Goal: Transaction & Acquisition: Subscribe to service/newsletter

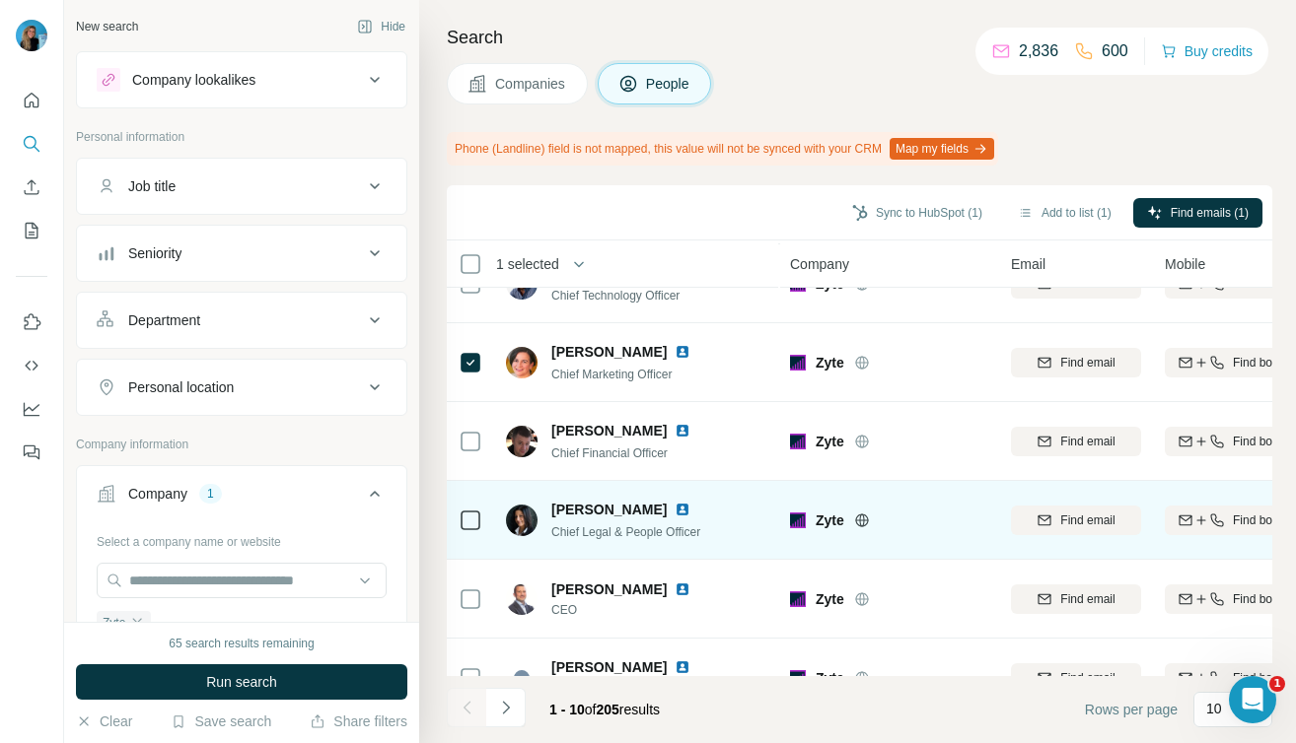
scroll to position [199, 0]
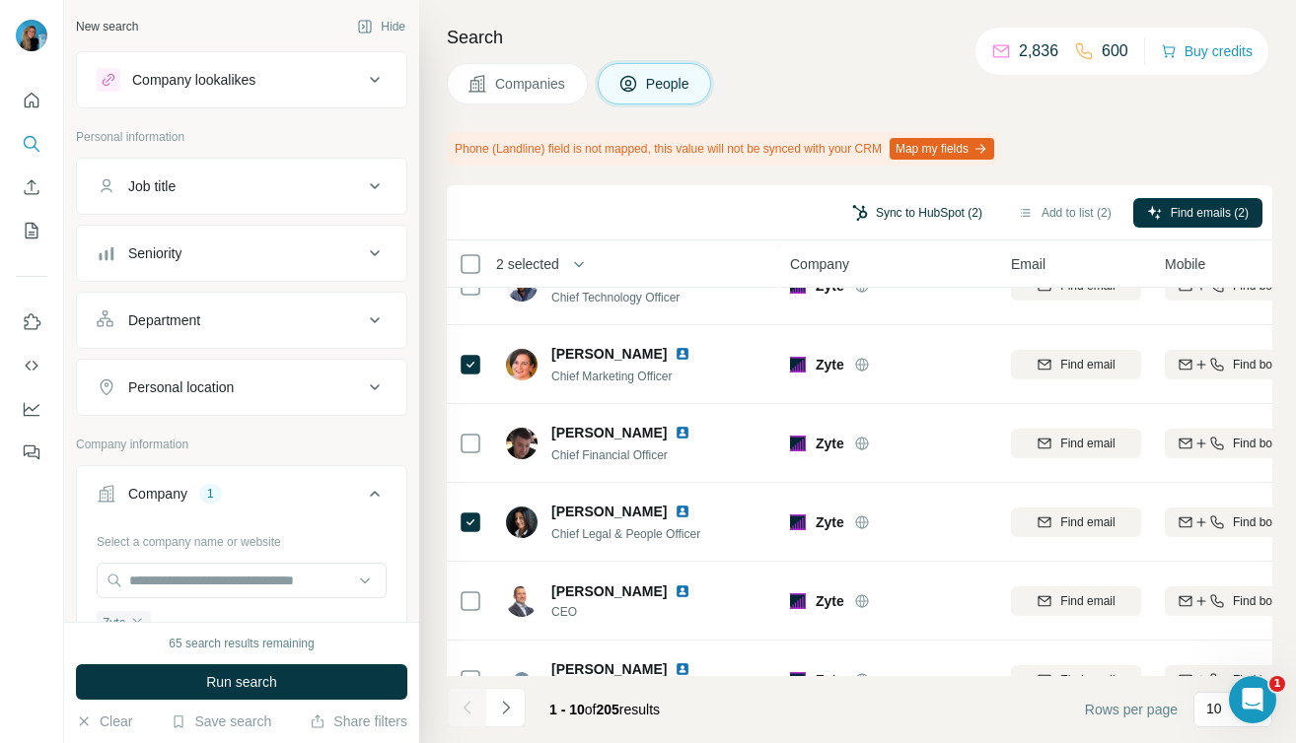
click at [929, 215] on button "Sync to HubSpot (2)" at bounding box center [917, 213] width 158 height 30
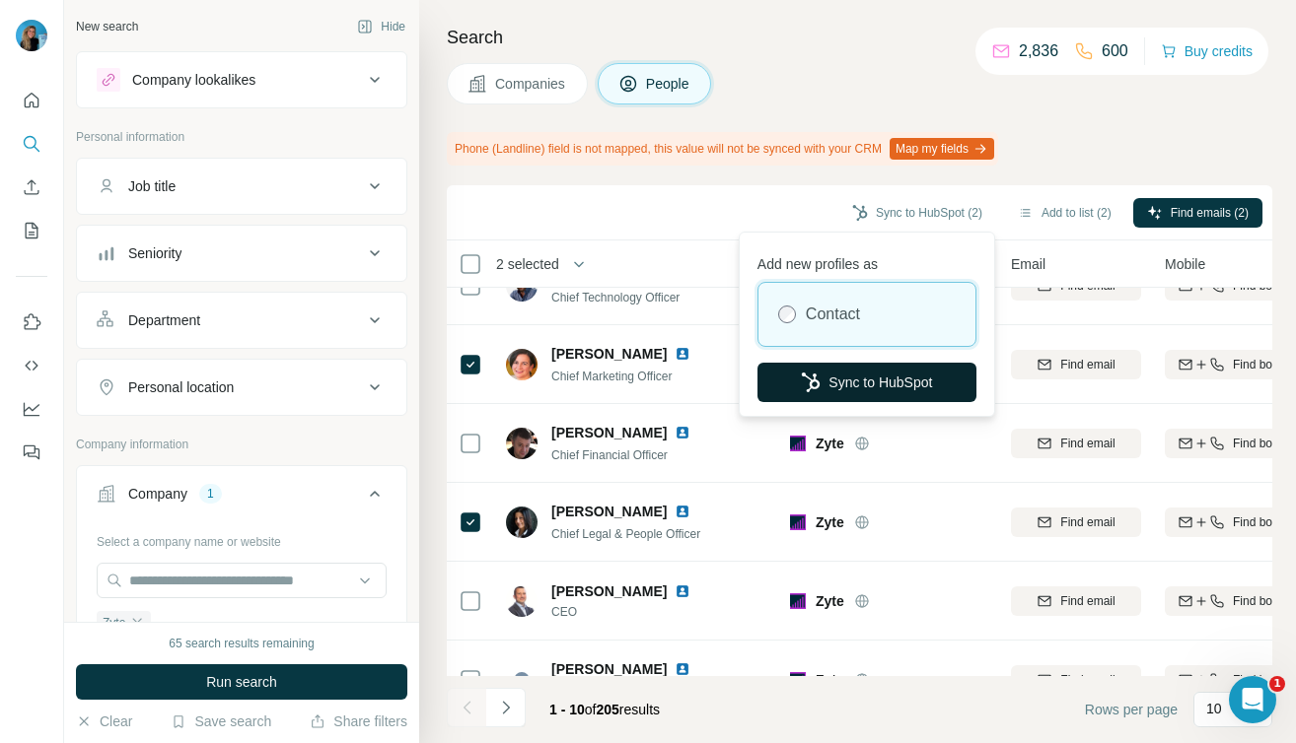
click at [879, 385] on button "Sync to HubSpot" at bounding box center [866, 382] width 219 height 39
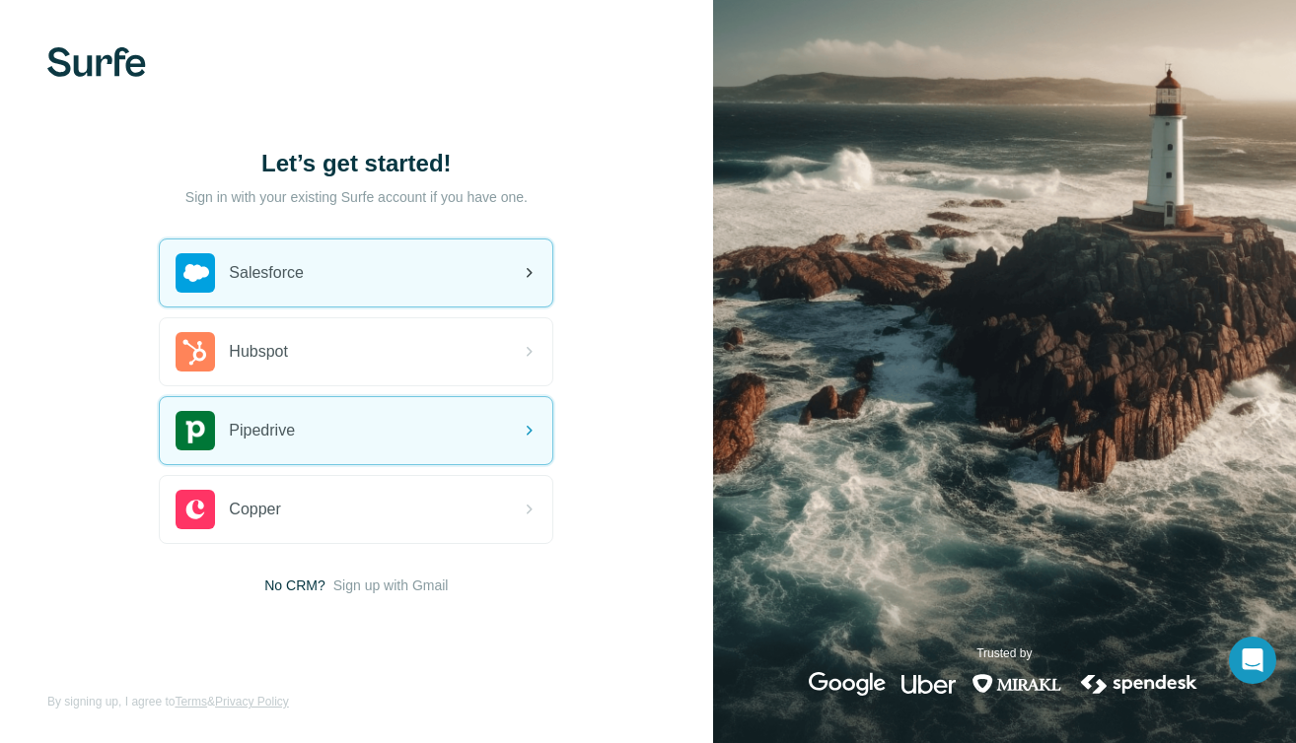
click at [361, 110] on div "Let’s get started! Sign in with your existing Surfe account if you have one. Sa…" at bounding box center [356, 371] width 713 height 743
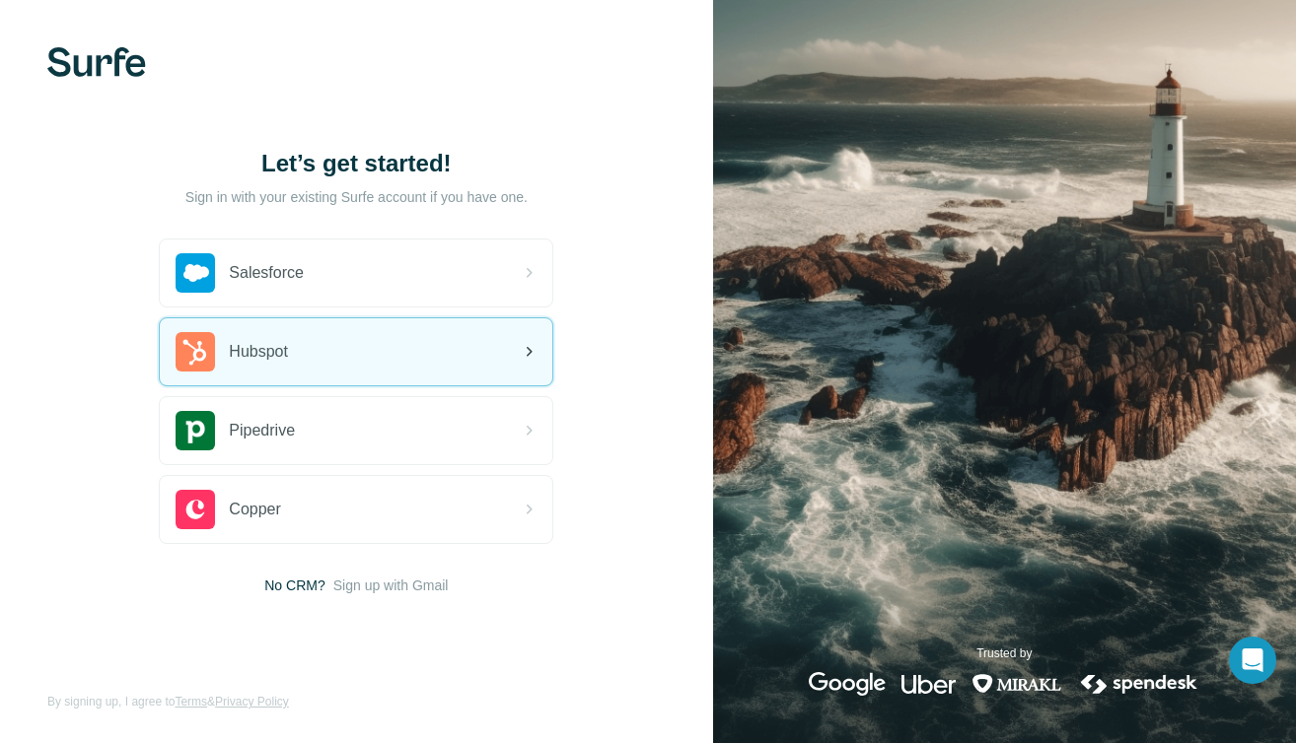
click at [328, 337] on div "Hubspot" at bounding box center [356, 351] width 392 height 67
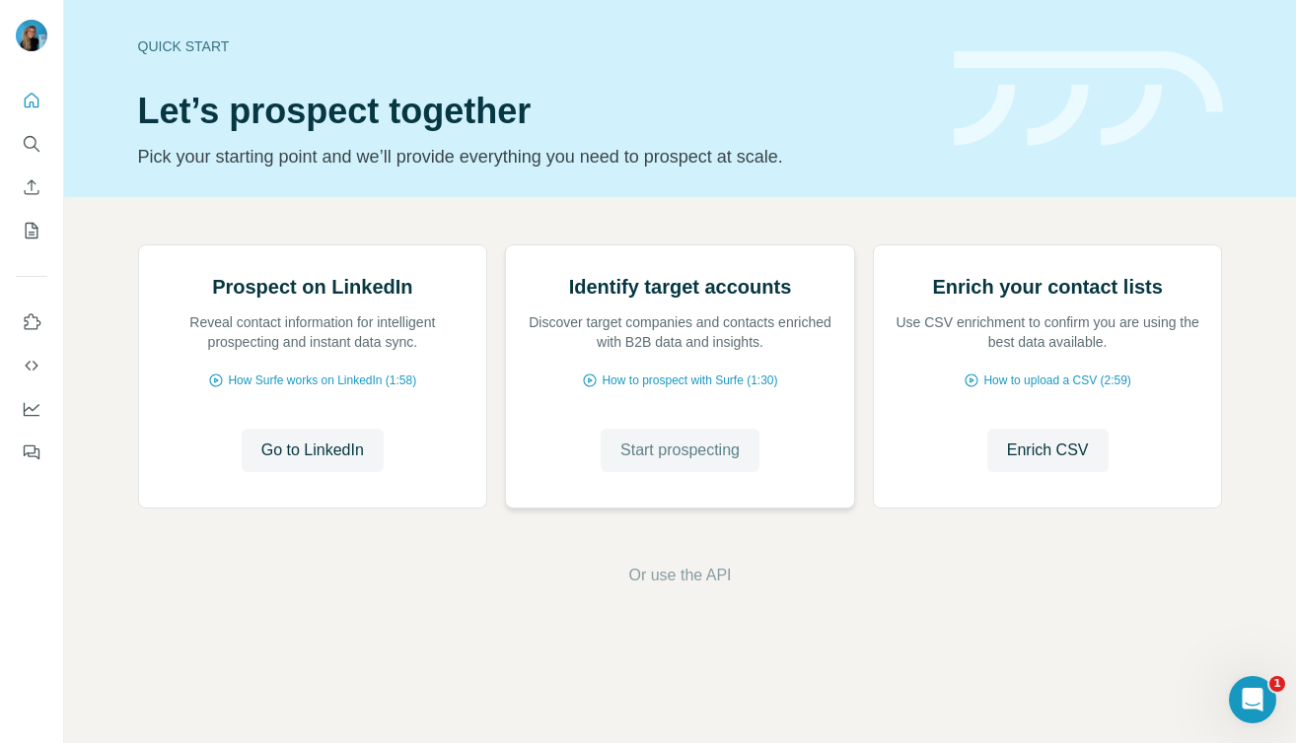
click at [674, 462] on span "Start prospecting" at bounding box center [679, 451] width 119 height 24
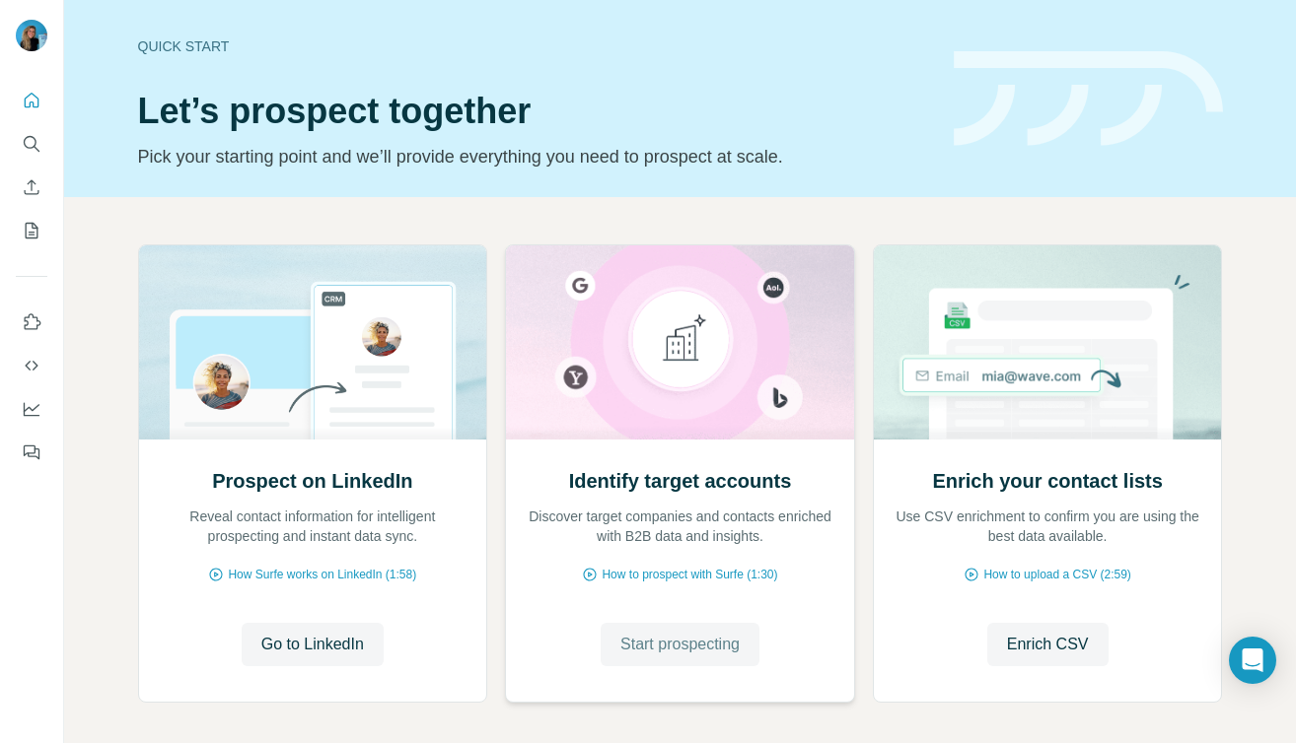
click at [666, 657] on button "Start prospecting" at bounding box center [679, 644] width 159 height 43
click at [666, 647] on span "Start prospecting" at bounding box center [679, 645] width 119 height 24
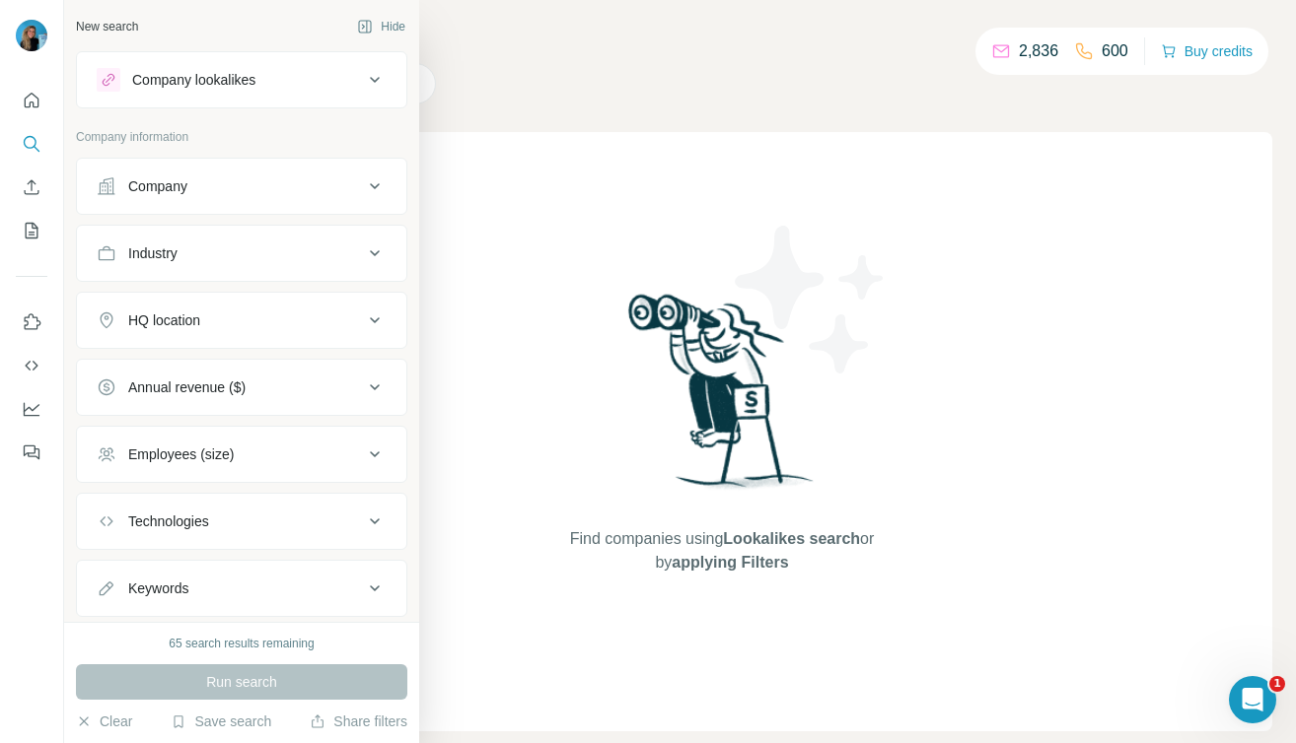
click at [137, 182] on div "Company" at bounding box center [157, 186] width 59 height 20
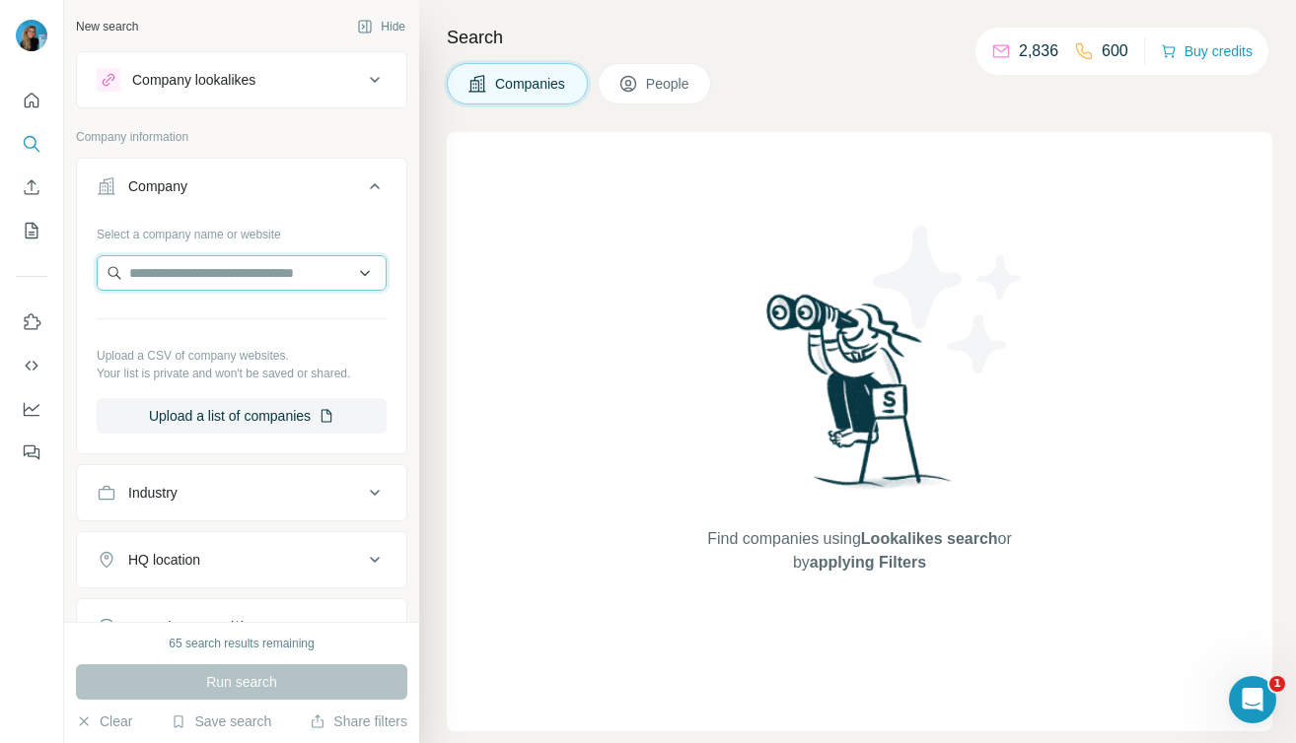
click at [142, 279] on input "text" at bounding box center [242, 272] width 290 height 35
click at [144, 275] on input "text" at bounding box center [242, 272] width 290 height 35
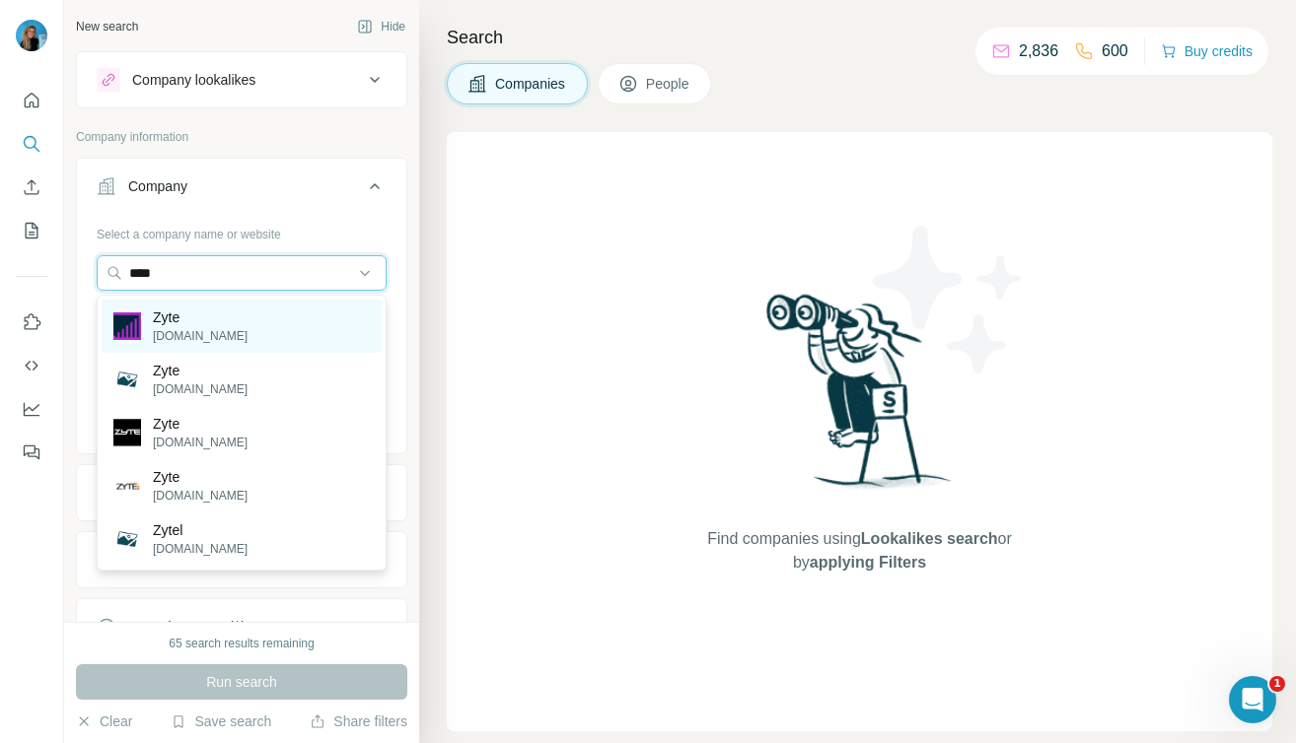
type input "****"
click at [184, 318] on p "Zyte" at bounding box center [200, 318] width 95 height 20
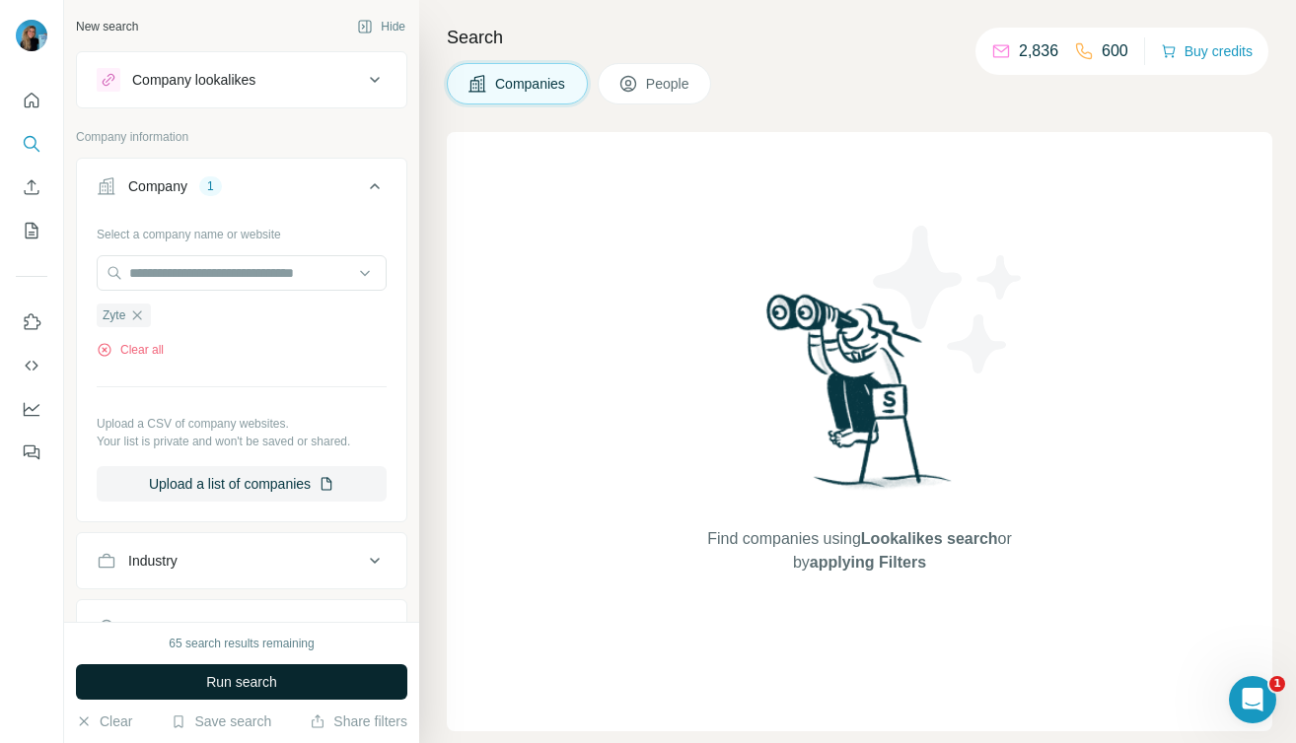
click at [219, 688] on span "Run search" at bounding box center [241, 682] width 71 height 20
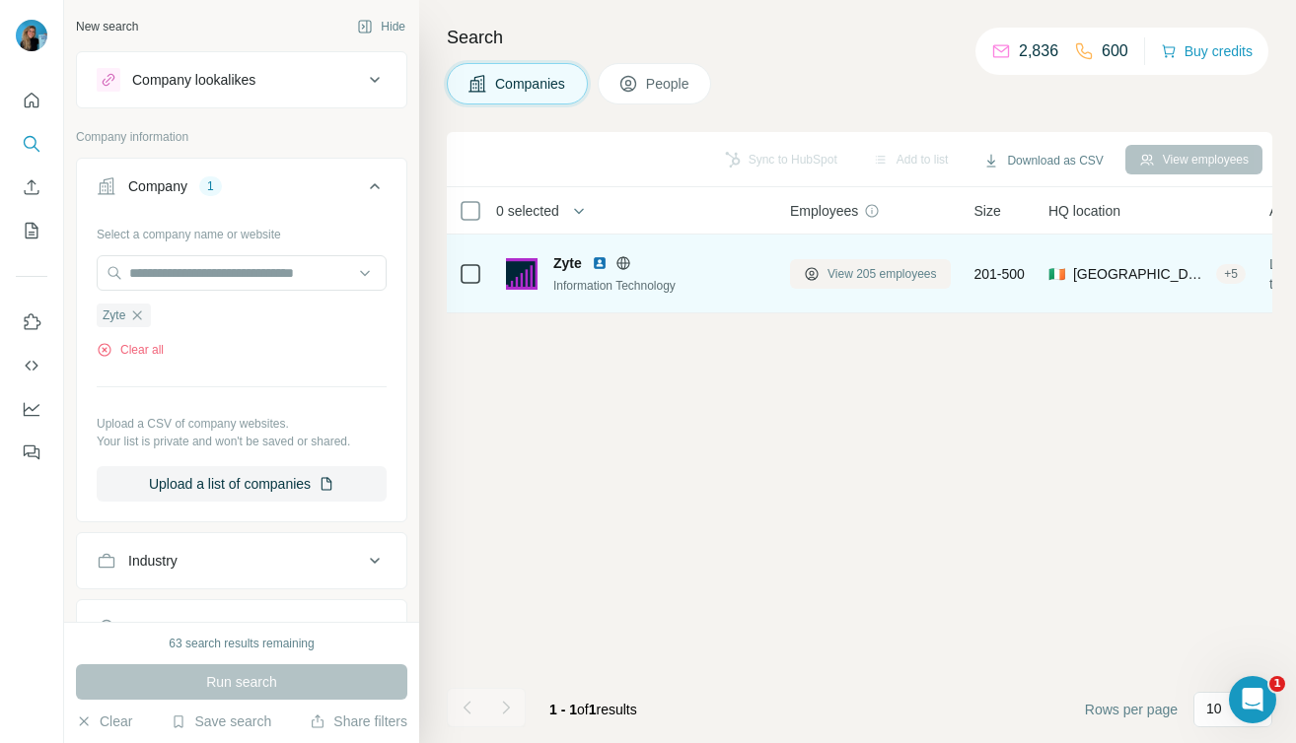
click at [854, 274] on span "View 205 employees" at bounding box center [881, 274] width 109 height 18
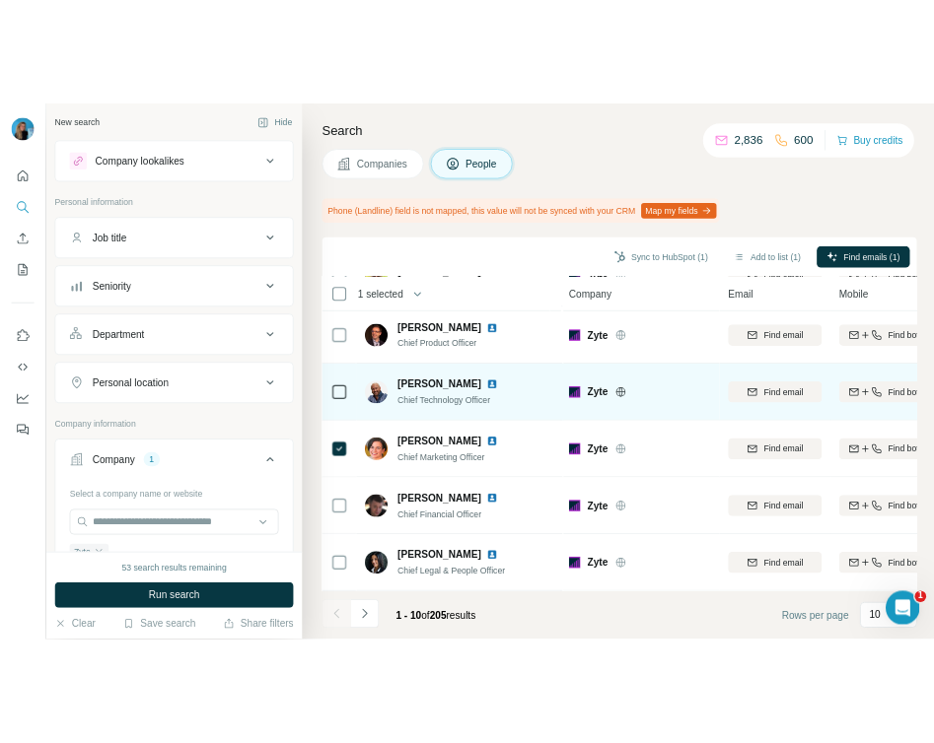
scroll to position [101, 0]
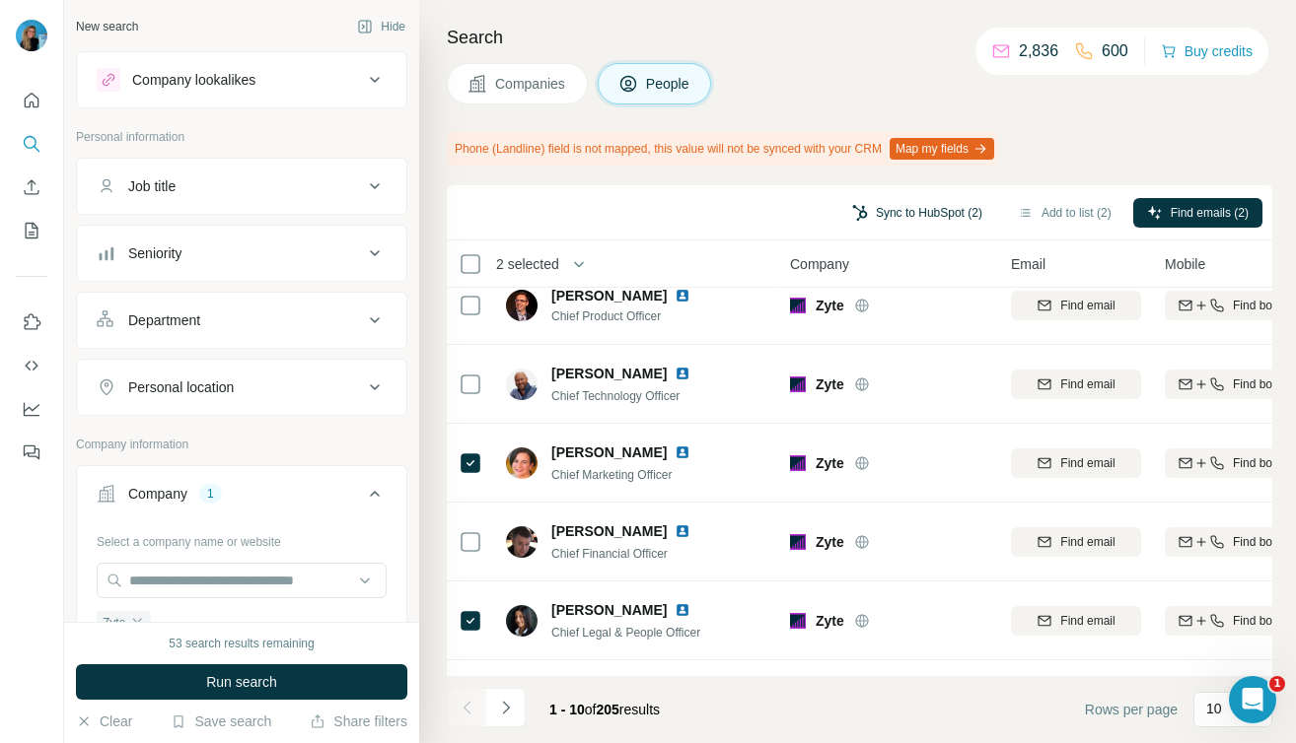
click at [941, 200] on button "Sync to HubSpot (2)" at bounding box center [917, 213] width 158 height 30
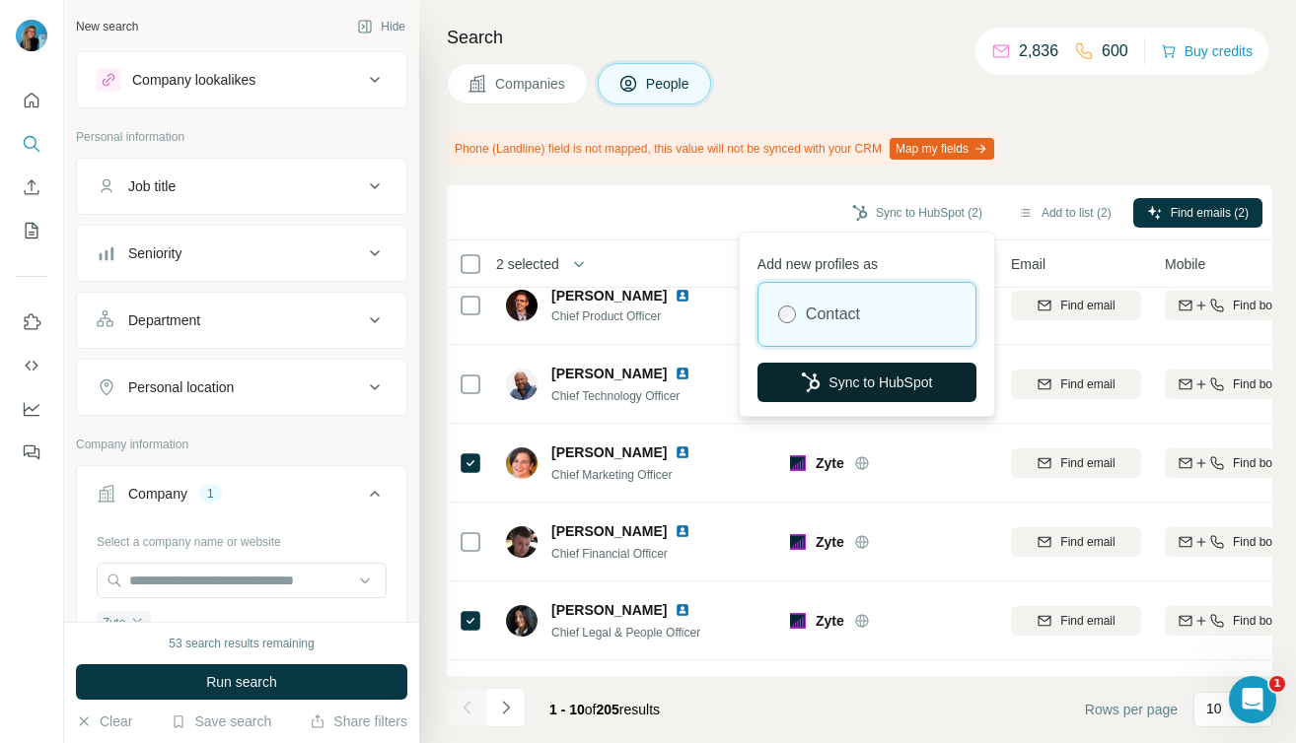
click at [860, 381] on button "Sync to HubSpot" at bounding box center [866, 382] width 219 height 39
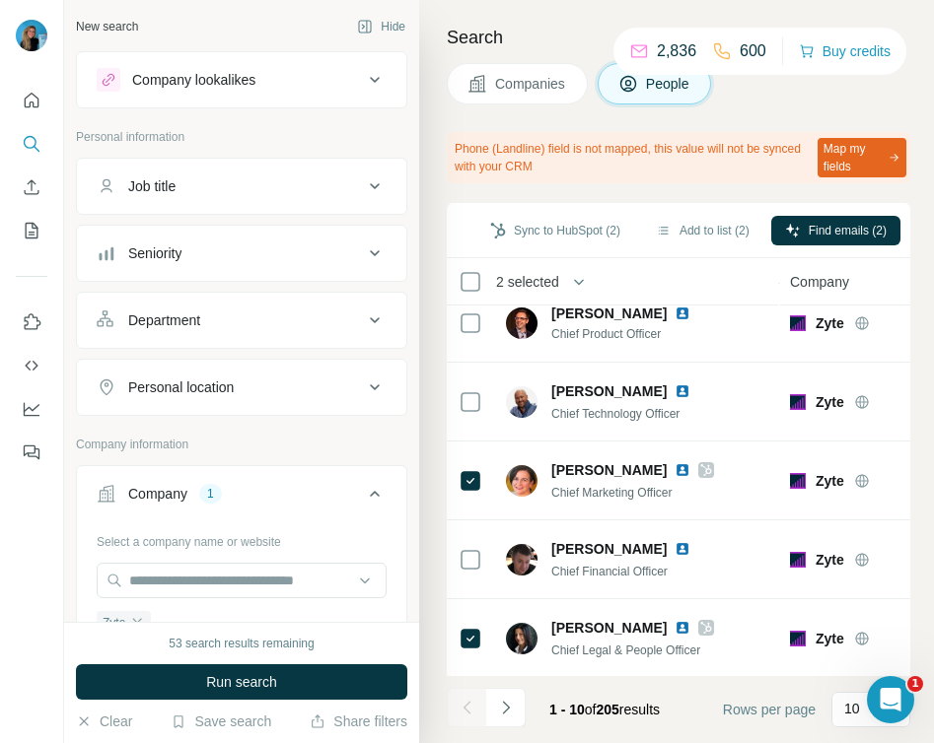
drag, startPoint x: 3, startPoint y: 131, endPoint x: -362, endPoint y: 140, distance: 364.9
click at [0, 140] on html "New search Hide Company lookalikes Personal information Job title Seniority Dep…" at bounding box center [467, 371] width 934 height 743
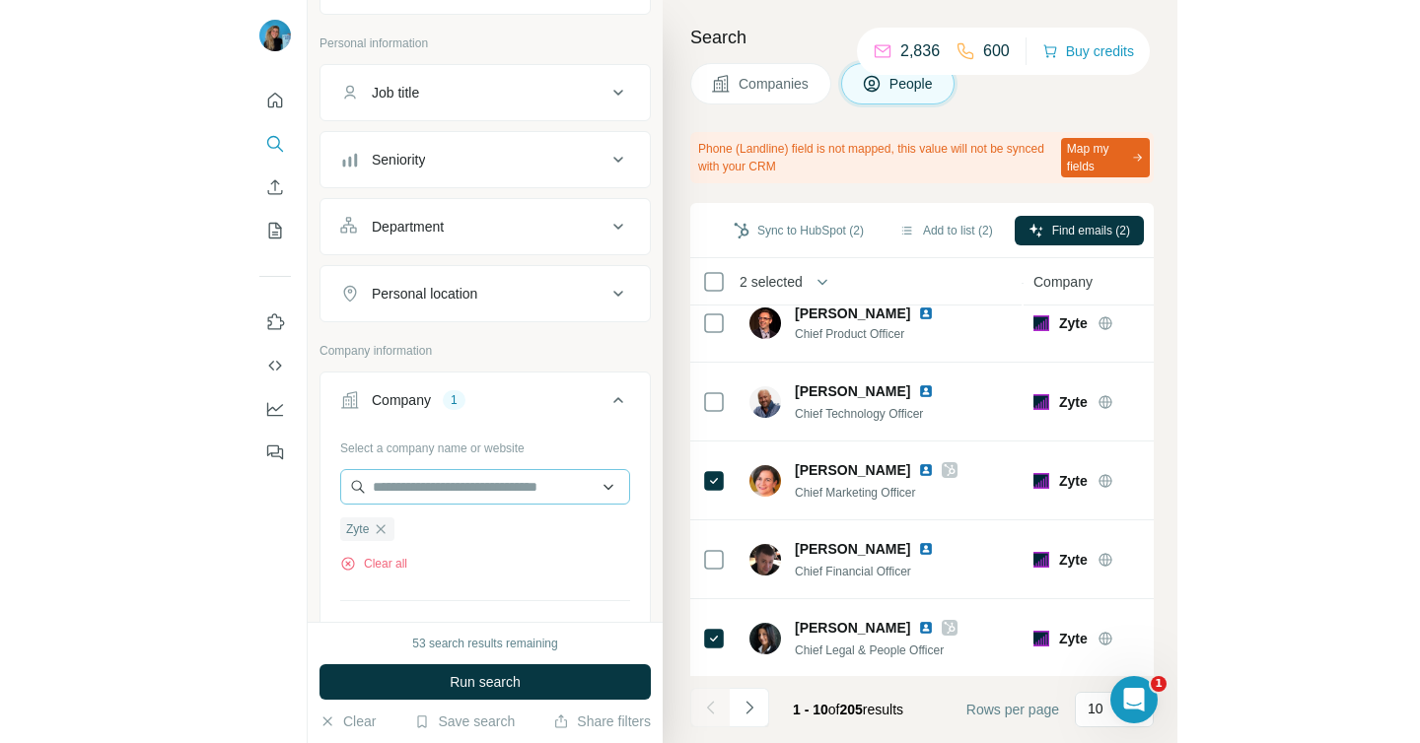
scroll to position [146, 0]
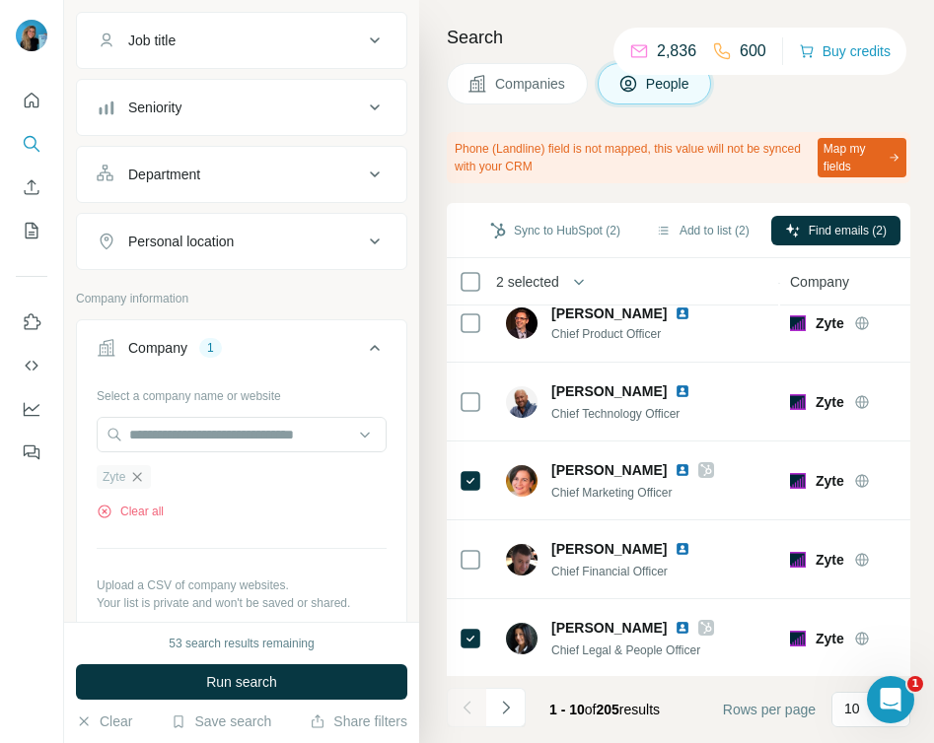
click at [139, 474] on icon "button" at bounding box center [137, 477] width 16 height 16
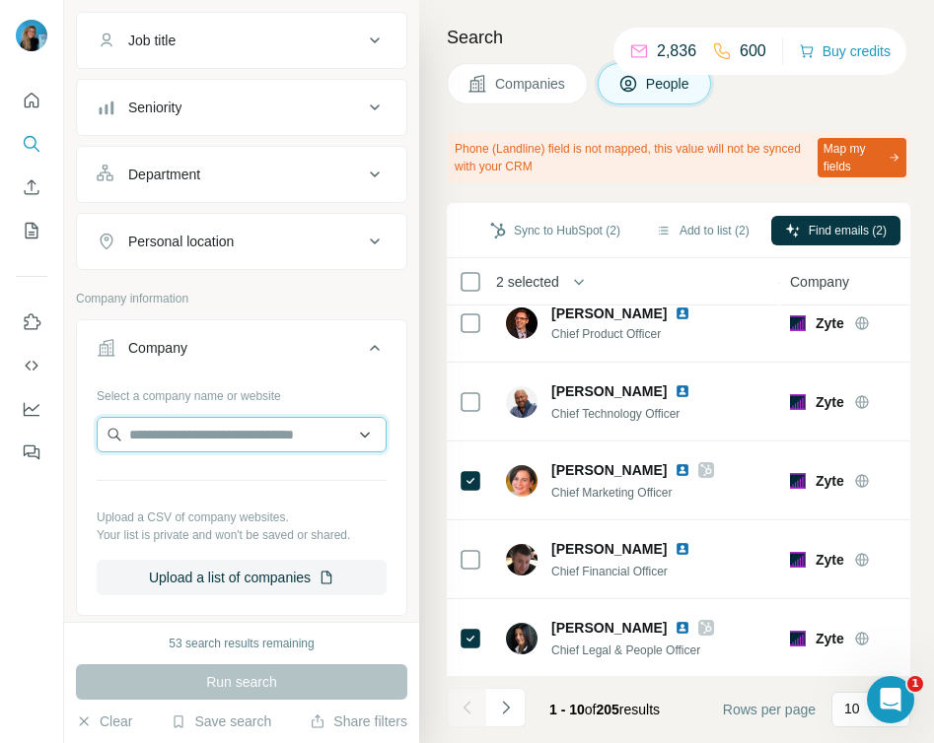
click at [148, 441] on input "text" at bounding box center [242, 434] width 290 height 35
click at [178, 426] on input "**********" at bounding box center [242, 434] width 290 height 35
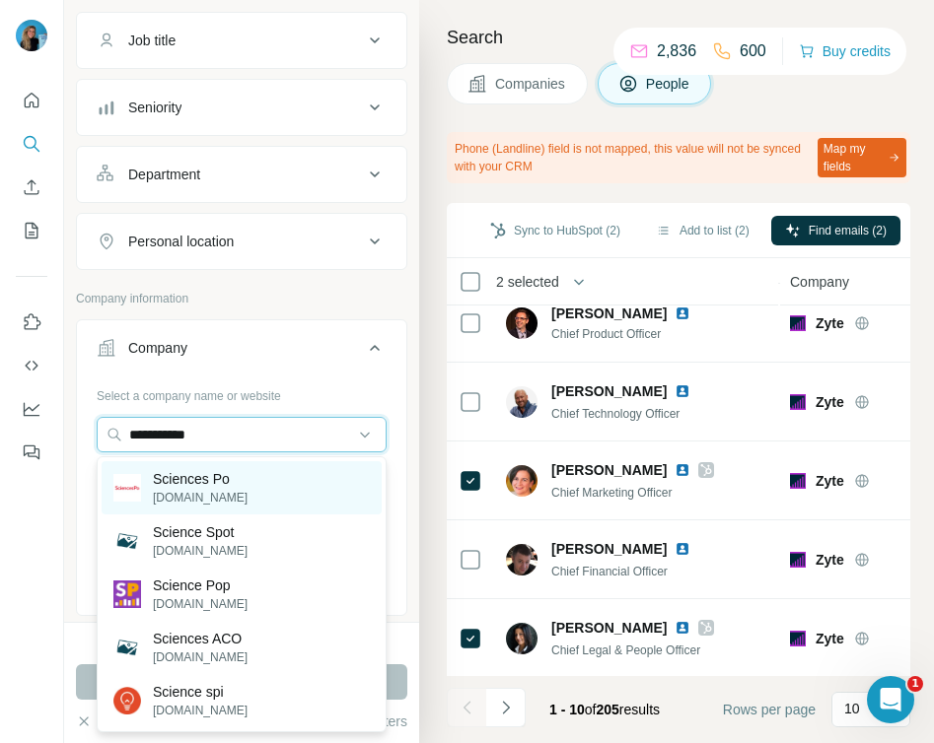
type input "**********"
click at [184, 475] on p "Sciences Po" at bounding box center [200, 479] width 95 height 20
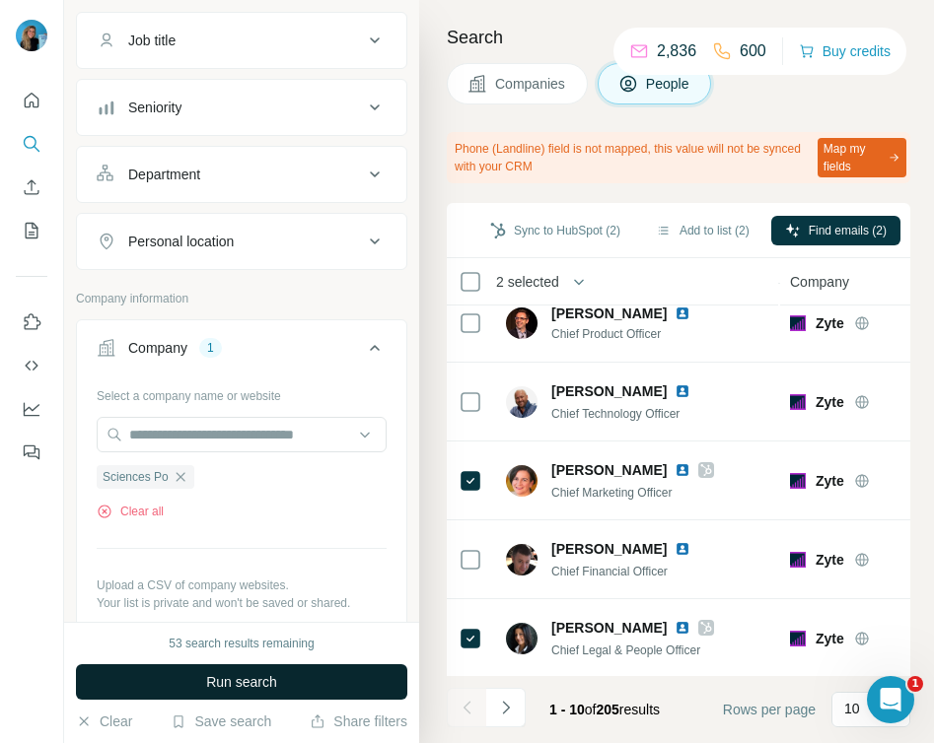
click at [228, 688] on span "Run search" at bounding box center [241, 682] width 71 height 20
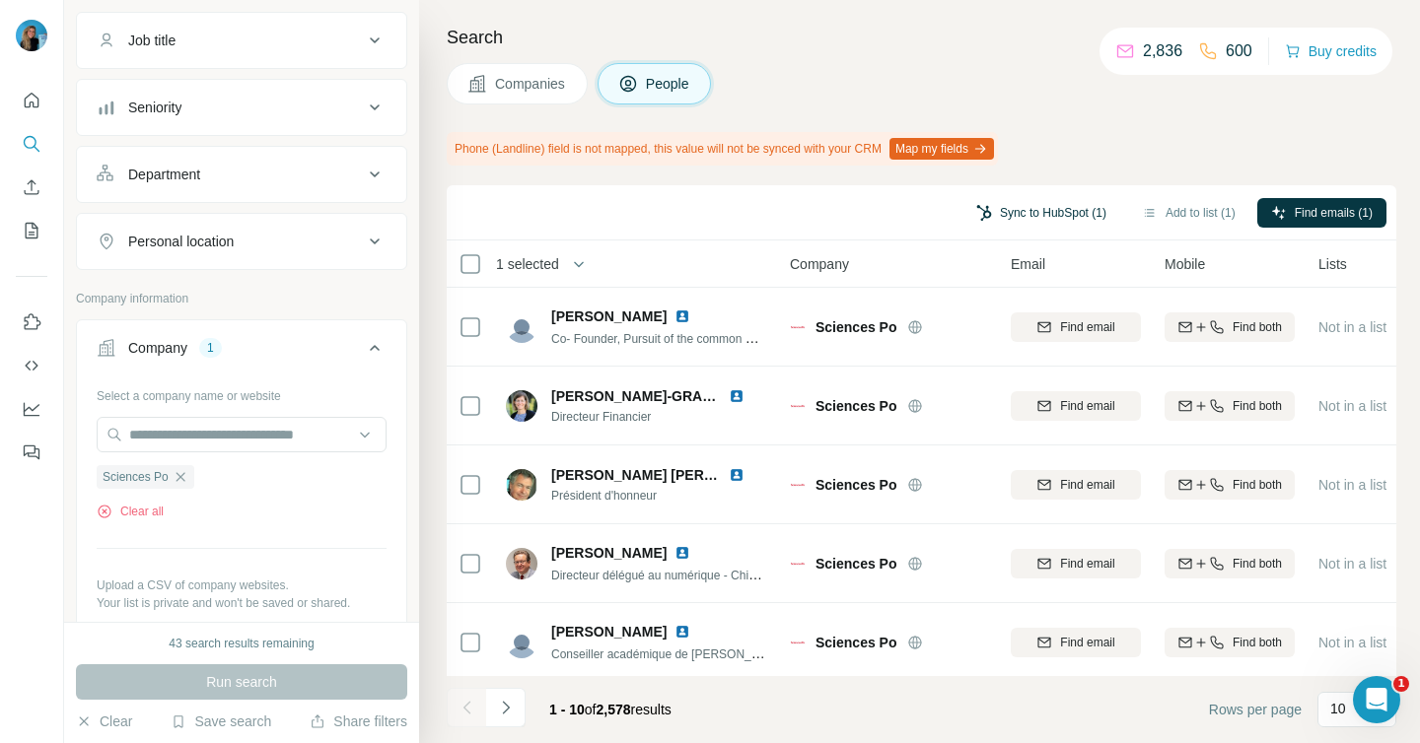
click at [1027, 209] on button "Sync to HubSpot (1)" at bounding box center [1041, 213] width 158 height 30
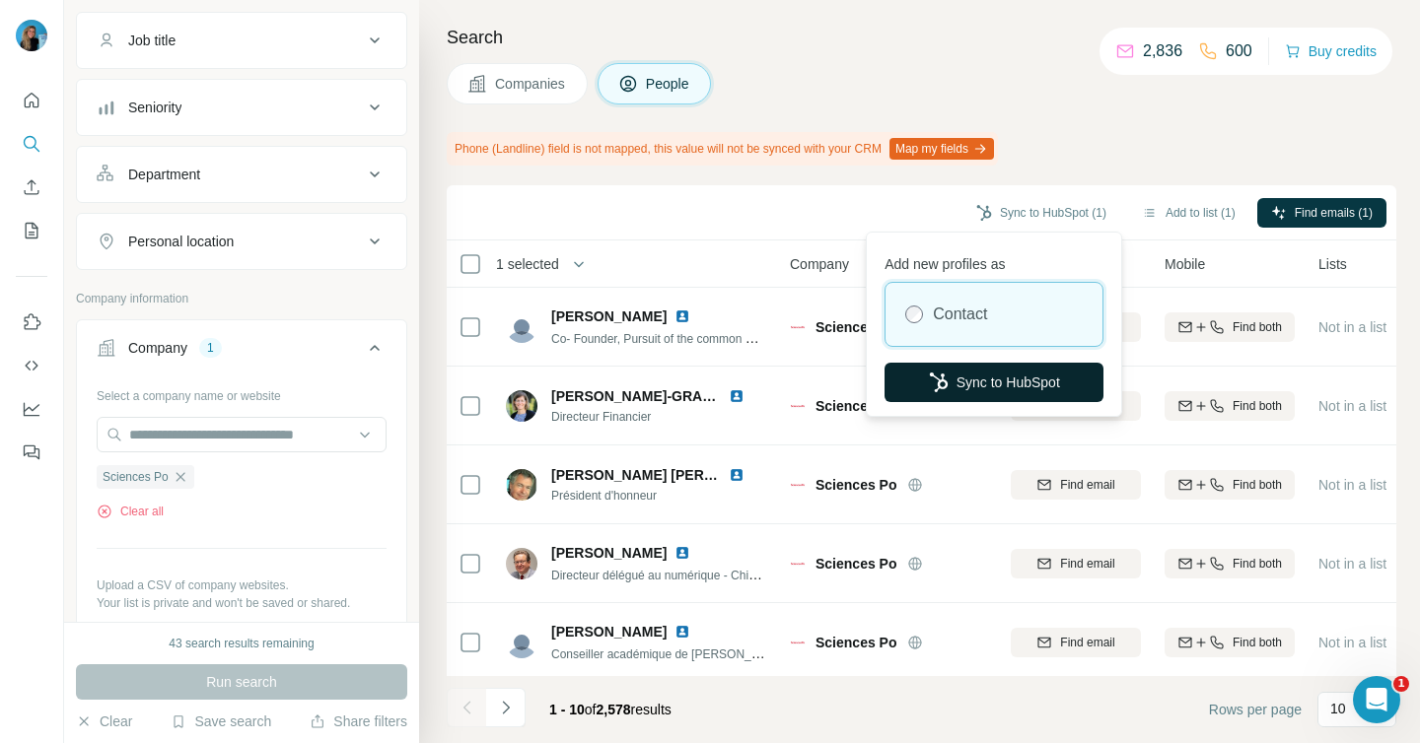
click at [994, 374] on button "Sync to HubSpot" at bounding box center [993, 382] width 219 height 39
